Goal: Task Accomplishment & Management: Manage account settings

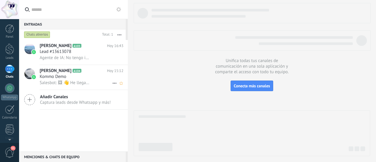
click at [51, 77] on span "Kommo Demo" at bounding box center [53, 77] width 27 height 6
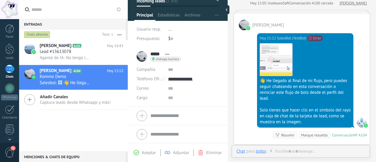
scroll to position [5, 0]
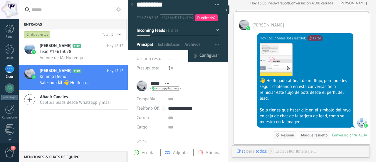
click at [217, 56] on li "Configurar" at bounding box center [208, 56] width 40 height 12
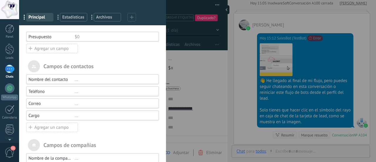
scroll to position [0, 0]
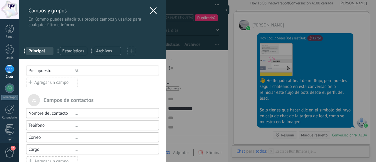
click at [150, 10] on use at bounding box center [153, 10] width 7 height 7
